Goal: Transaction & Acquisition: Purchase product/service

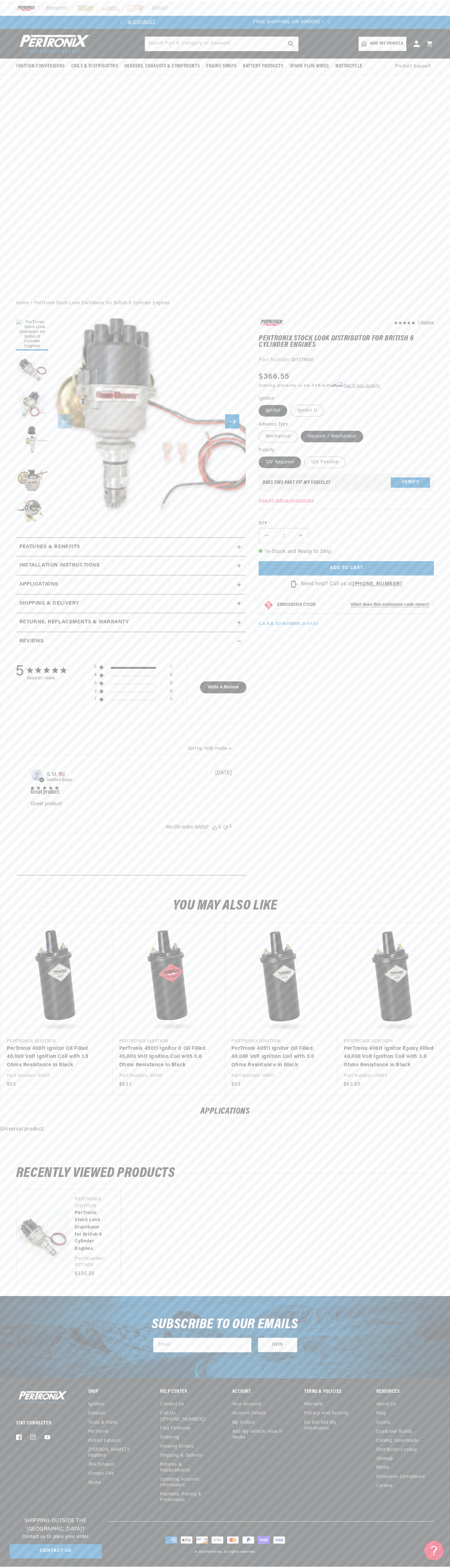
scroll to position [0, 196]
click at [122, 28] on header "BETTER SEARCH RESULTS Add your vehicle's year, make, and model to find parts be…" at bounding box center [226, 43] width 451 height 30
click at [447, 1295] on div "RECENTLY VIEWED PRODUCTS Vendor Pertronix Ignition PerTronix Stock Look Distrib…" at bounding box center [226, 1227] width 451 height 141
click at [423, 1567] on html "Skip to content Your cart Your cart is empty Get the right parts the first time…" at bounding box center [226, 784] width 451 height 1568
click at [23, 549] on h2 "Features & Benefits" at bounding box center [50, 547] width 61 height 9
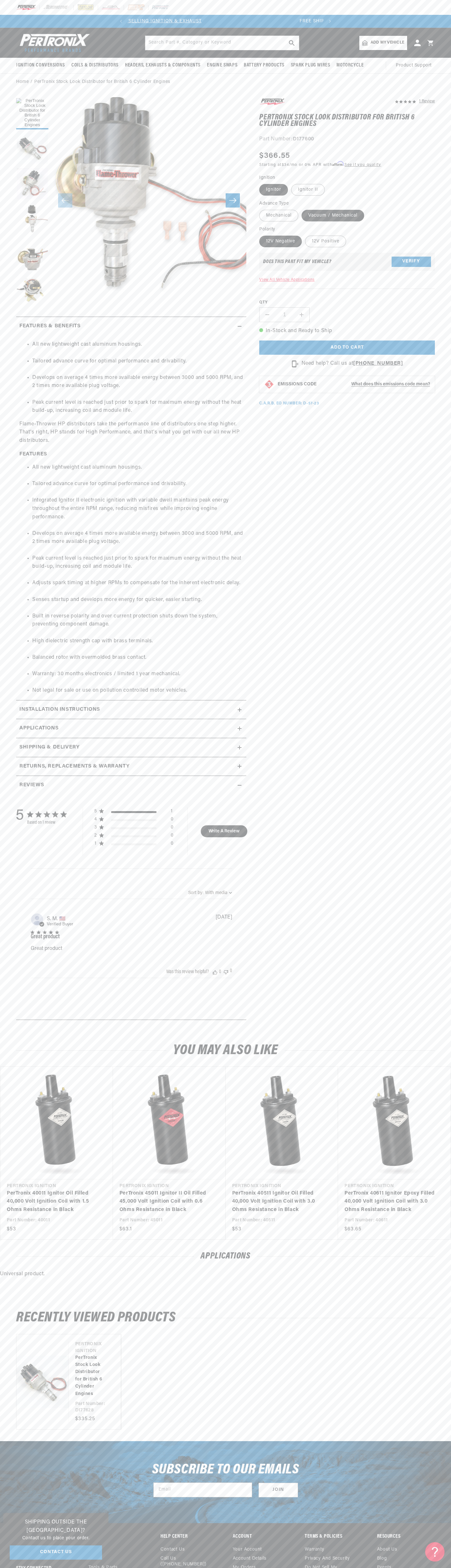
scroll to position [0, 0]
